Goal: Transaction & Acquisition: Subscribe to service/newsletter

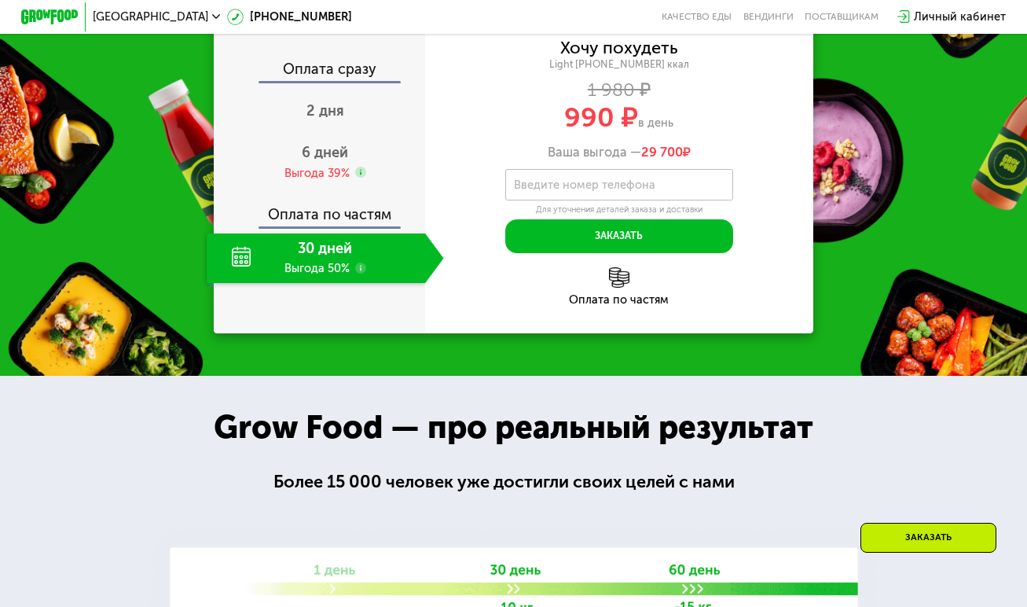
scroll to position [1414, 0]
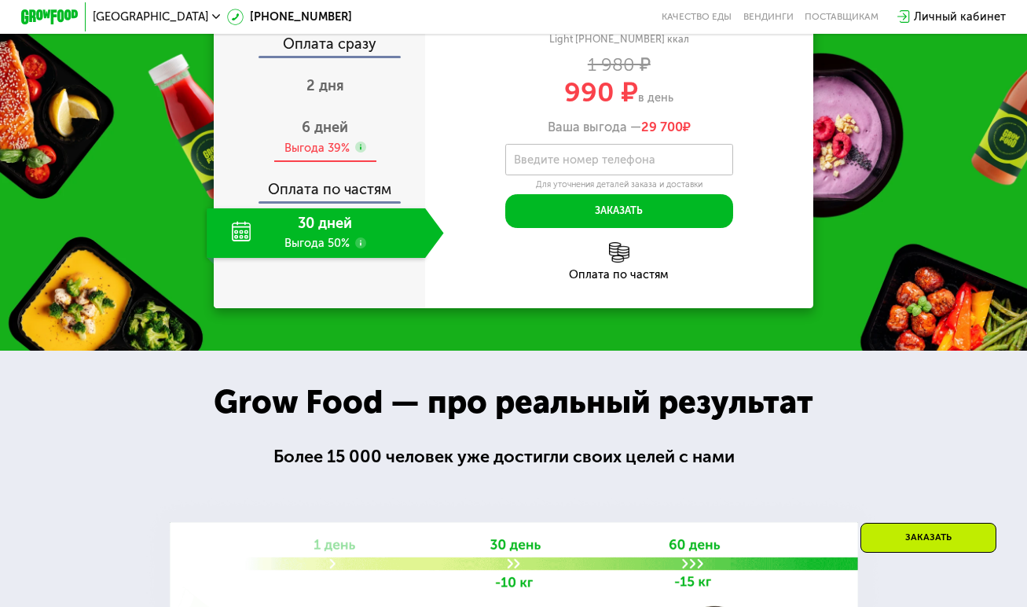
click at [325, 136] on span "6 дней" at bounding box center [325, 127] width 46 height 17
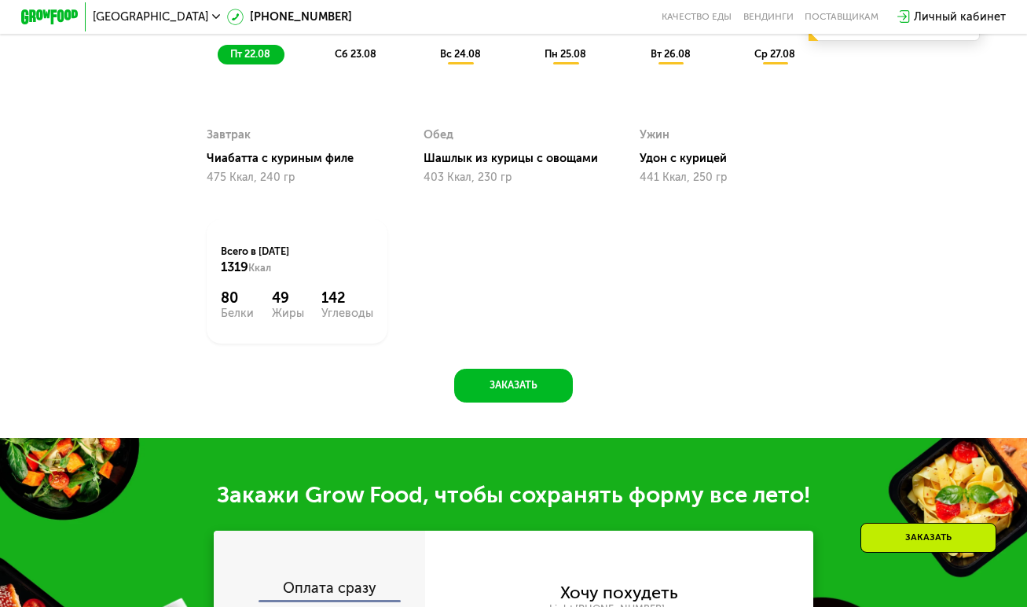
scroll to position [864, 0]
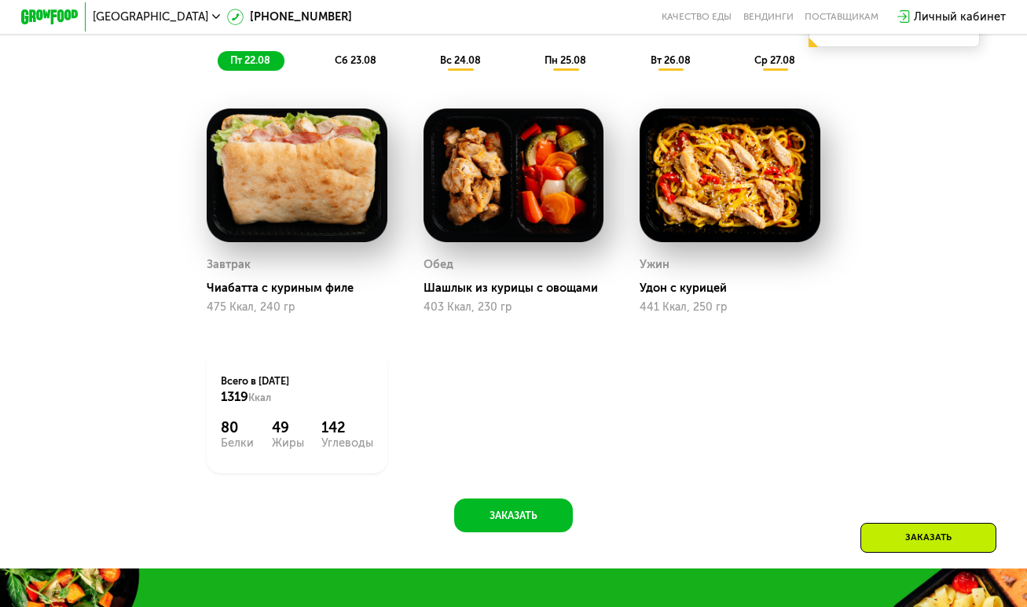
click at [368, 66] on span "сб 23.08" at bounding box center [356, 60] width 42 height 12
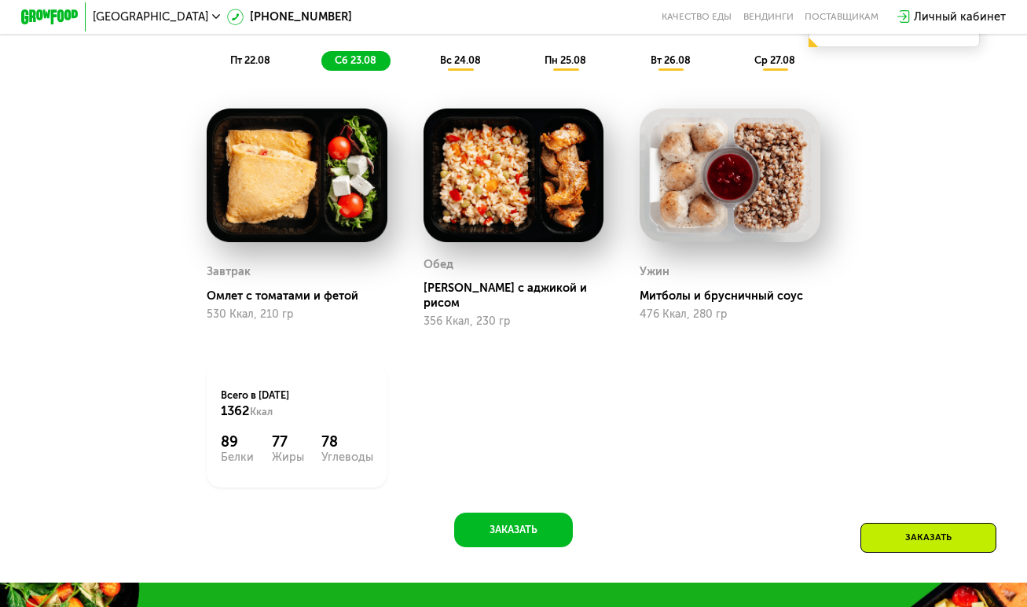
click at [464, 66] on span "вс 24.08" at bounding box center [460, 60] width 41 height 12
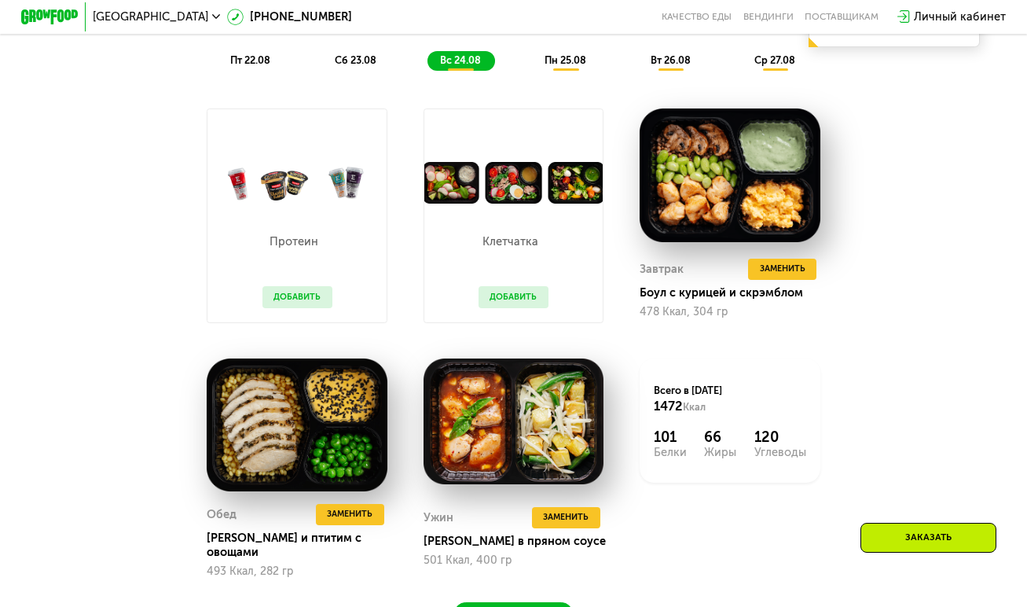
click at [585, 66] on span "пн 25.08" at bounding box center [565, 60] width 42 height 12
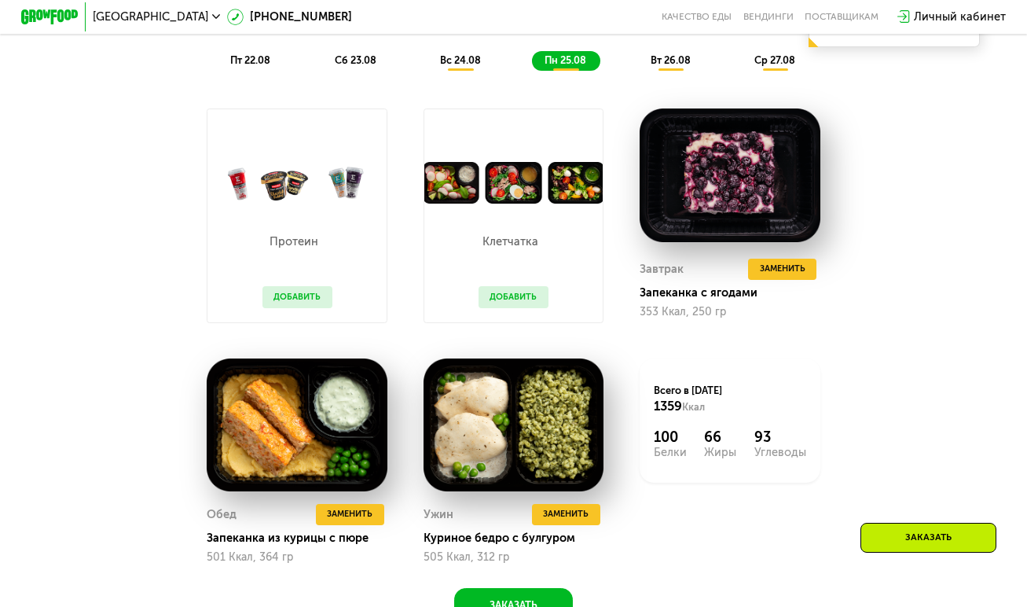
click at [742, 71] on div "вт 26.08" at bounding box center [776, 61] width 68 height 20
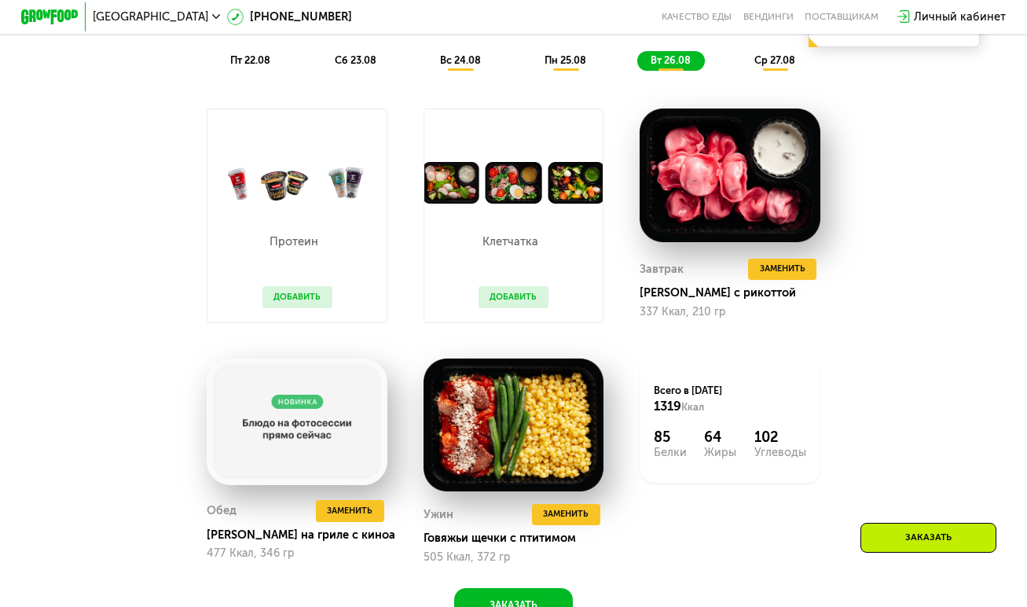
click at [760, 63] on span "ср 27.08" at bounding box center [774, 60] width 41 height 12
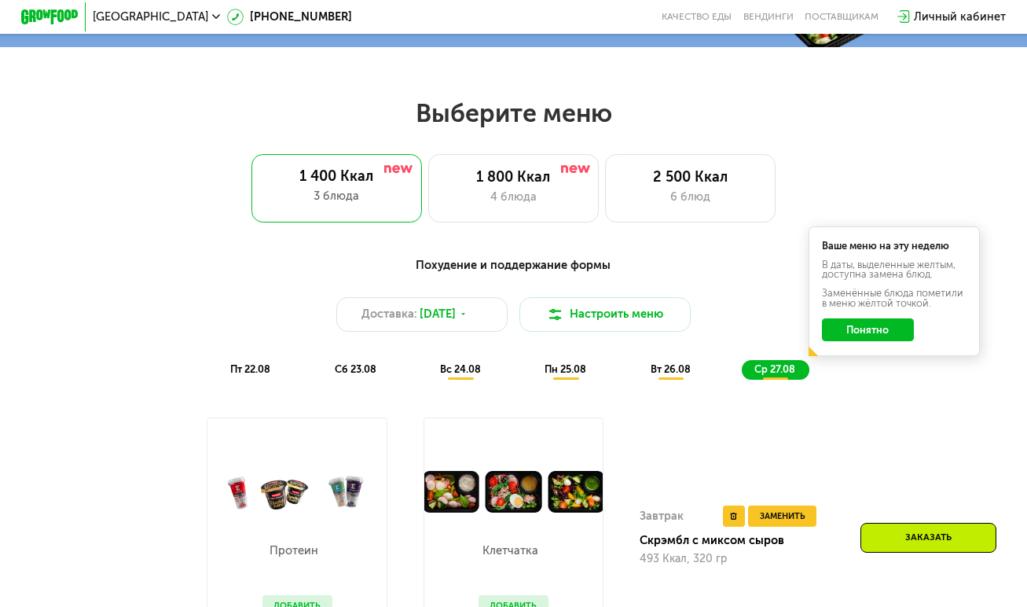
scroll to position [550, 0]
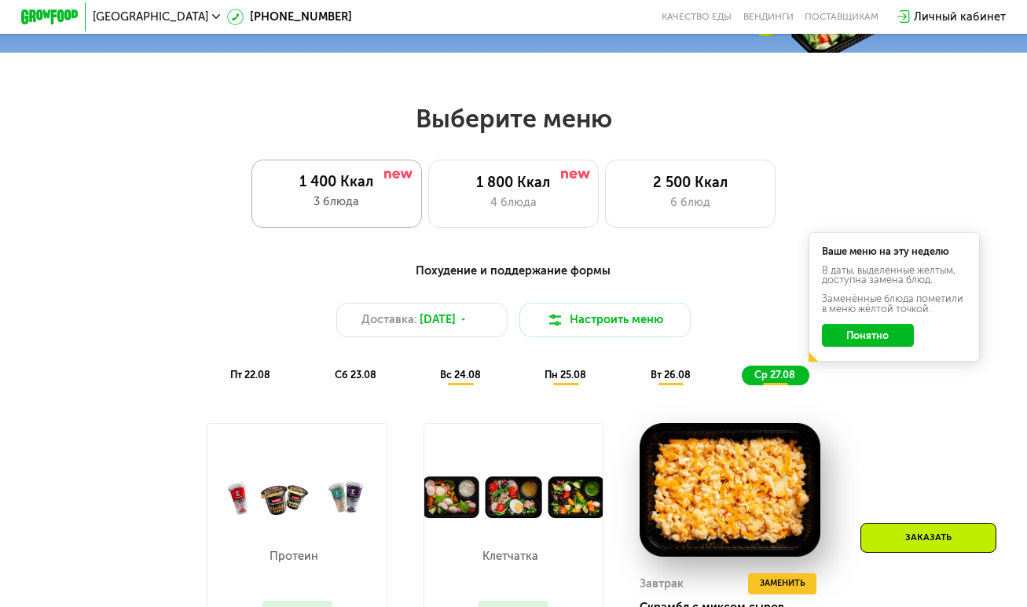
click at [361, 199] on div "1 400 Ккал 3 блюда" at bounding box center [336, 193] width 171 height 68
click at [401, 320] on span "Доставка:" at bounding box center [389, 319] width 56 height 17
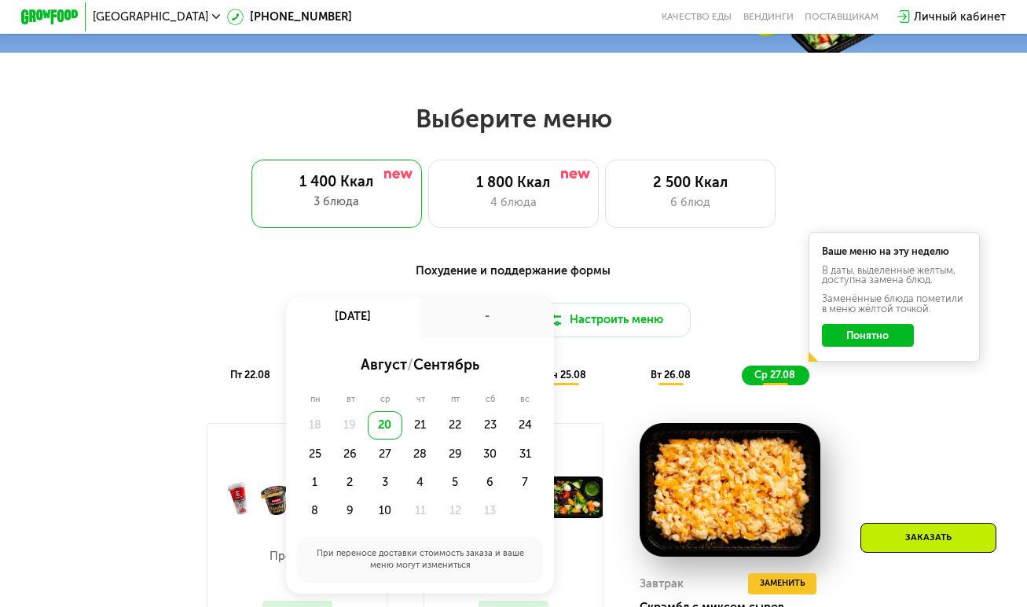
click at [368, 435] on div "19" at bounding box center [385, 425] width 35 height 28
click at [941, 442] on div "Похудение и поддержание формы Доставка: [DATE] авг, ср - август / сентябрь пн в…" at bounding box center [513, 554] width 878 height 603
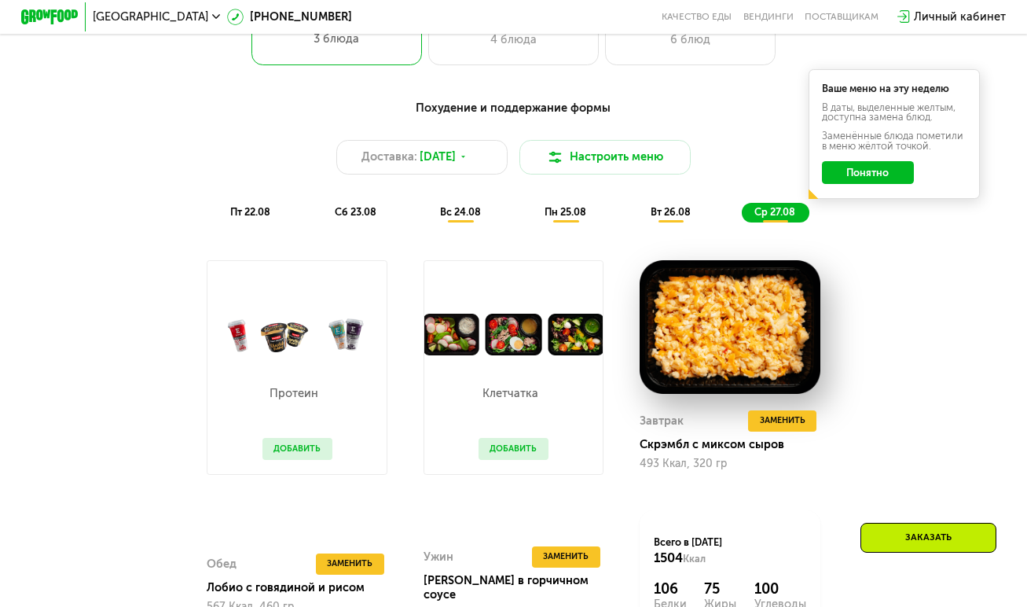
scroll to position [786, 0]
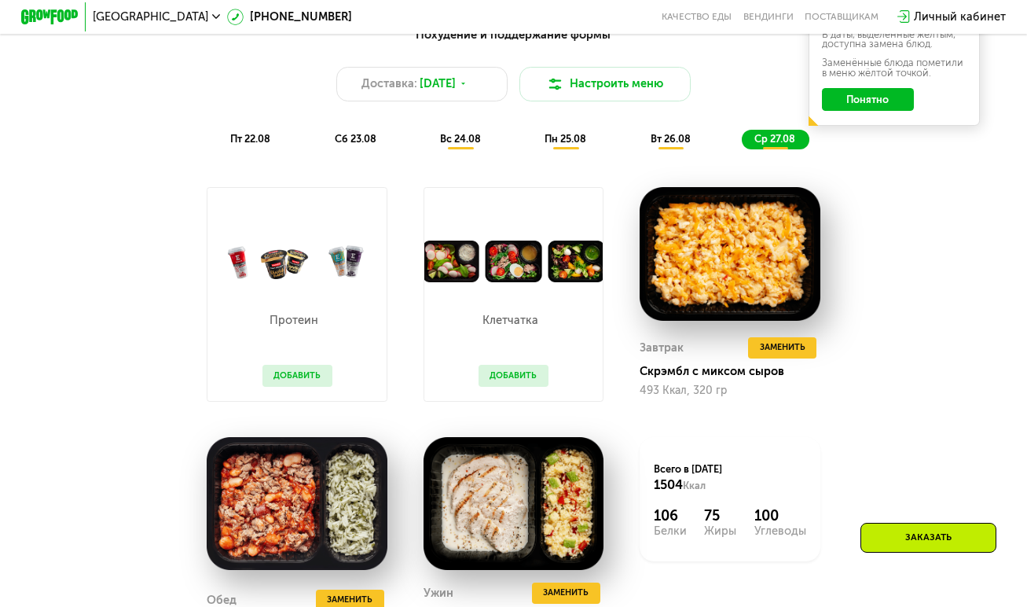
click at [242, 145] on span "пт 22.08" at bounding box center [250, 139] width 40 height 12
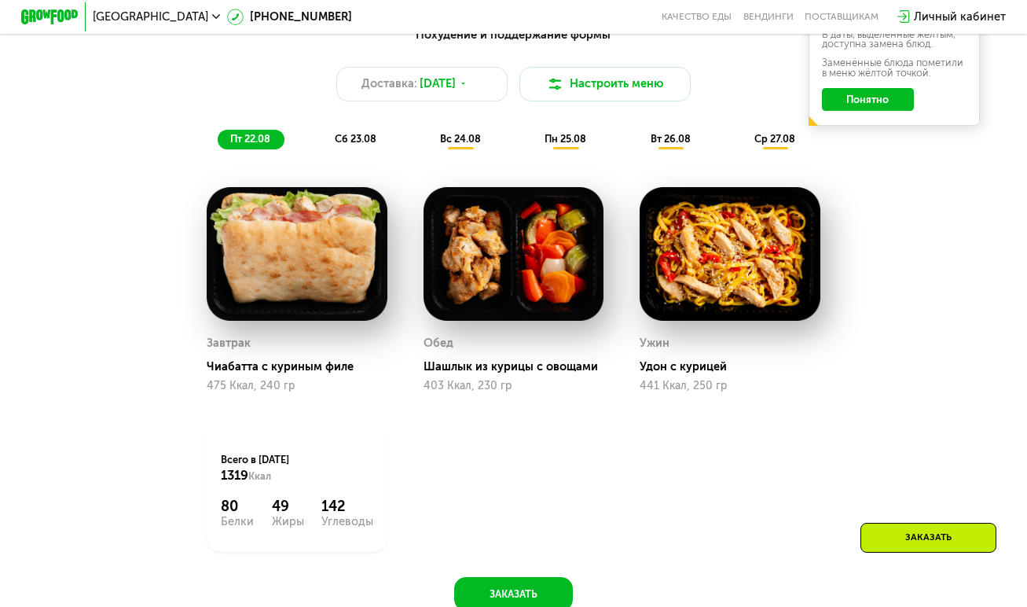
click at [570, 145] on span "пн 25.08" at bounding box center [565, 139] width 42 height 12
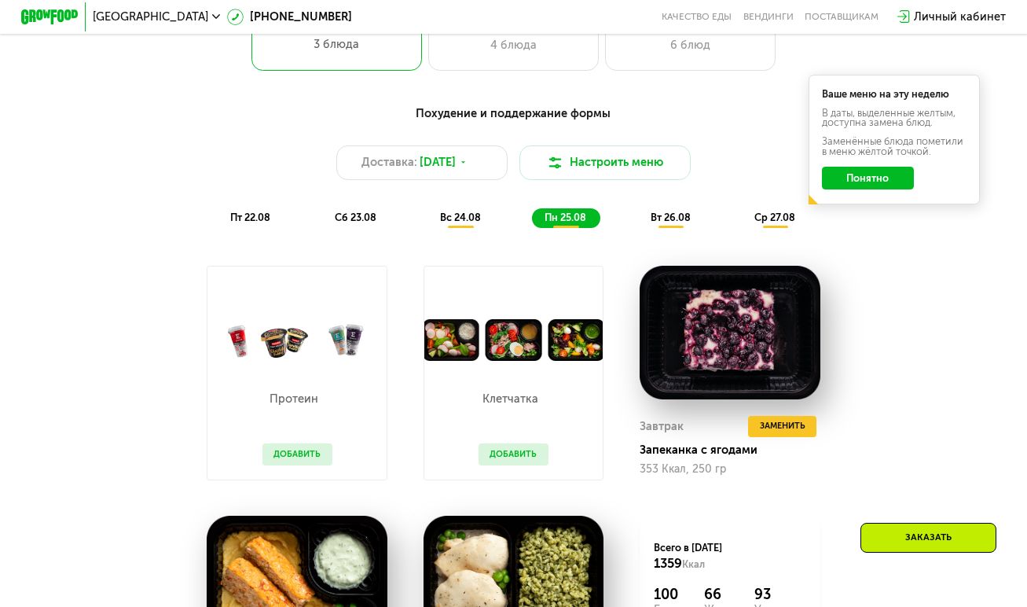
scroll to position [471, 0]
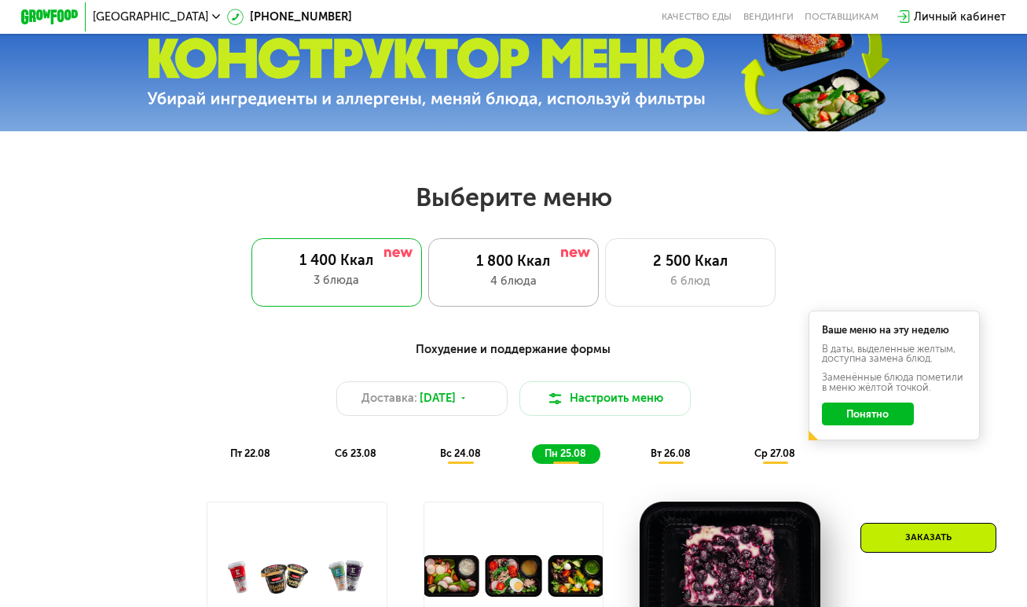
click at [518, 282] on div "4 блюда" at bounding box center [513, 281] width 141 height 17
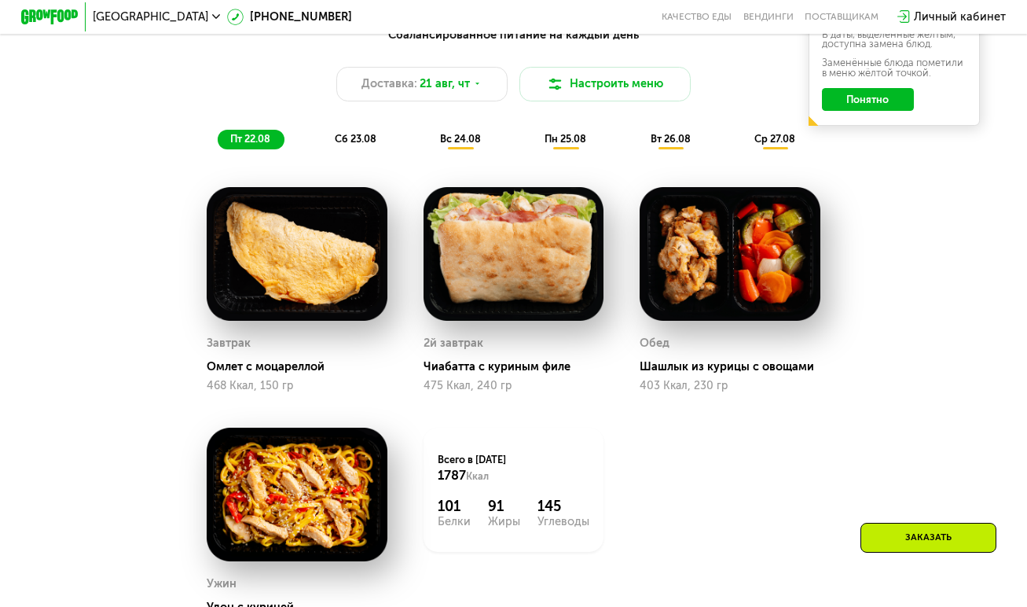
scroll to position [864, 0]
